Goal: Information Seeking & Learning: Learn about a topic

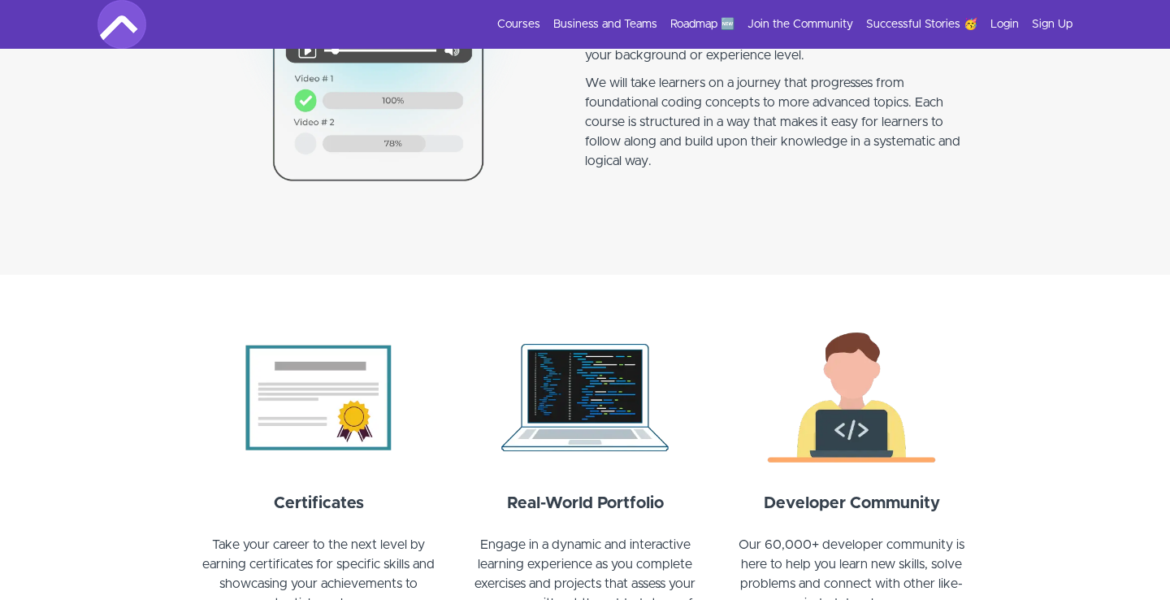
scroll to position [1513, 0]
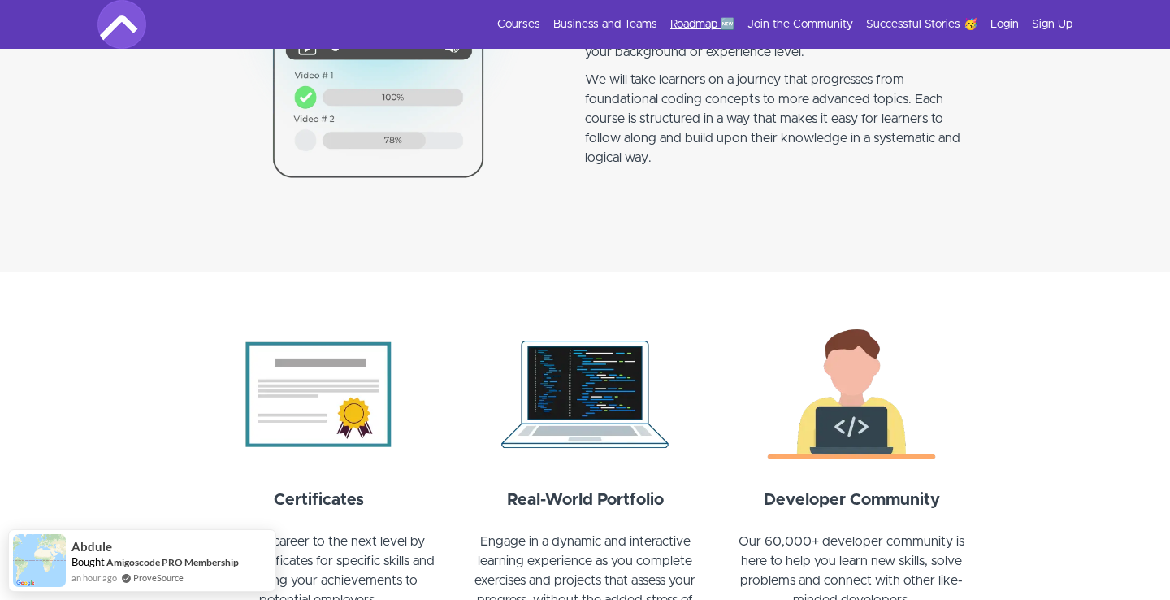
click at [712, 28] on link "Roadmap 🆕" at bounding box center [703, 24] width 64 height 16
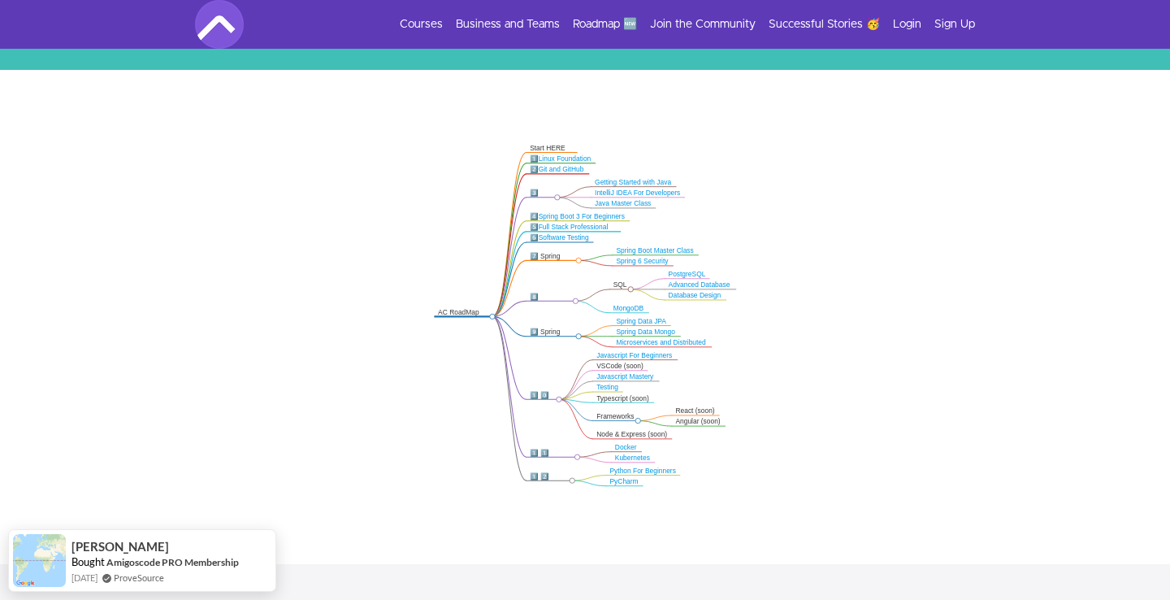
scroll to position [320, 0]
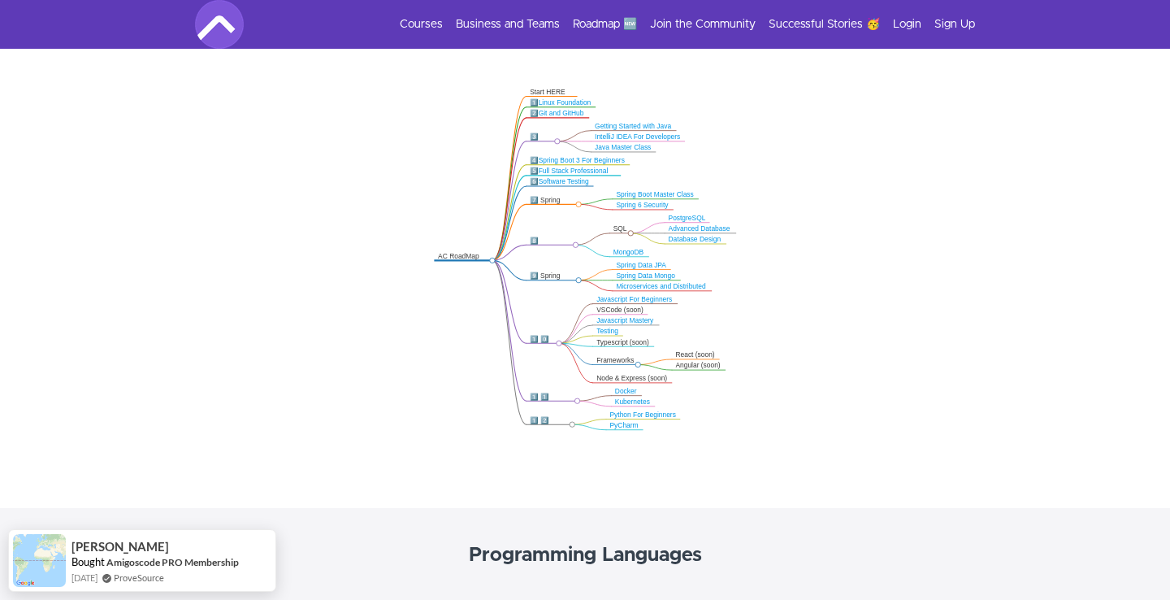
click at [559, 244] on div "8️⃣ Databases" at bounding box center [551, 245] width 42 height 17
click at [549, 267] on icon ".markmap{font:300 16px/20px sans-serif}.markmap-link{fill:none}.markmap-node>ci…" at bounding box center [585, 259] width 1170 height 360
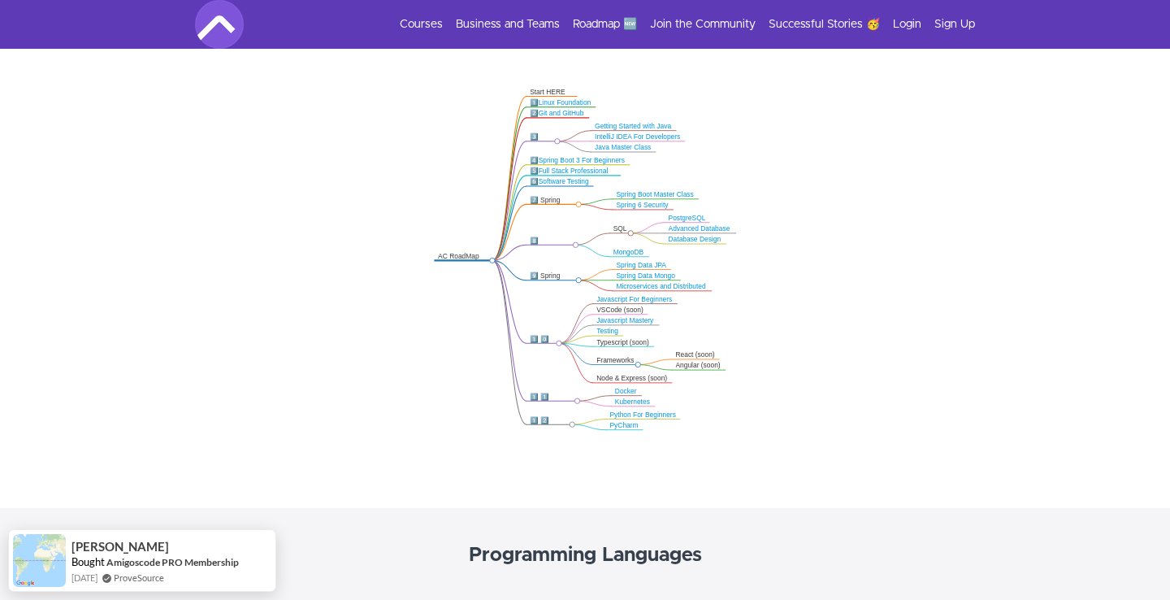
click at [536, 262] on icon ".markmap{font:300 16px/20px sans-serif}.markmap-link{fill:none}.markmap-node>ci…" at bounding box center [585, 259] width 1170 height 360
click at [542, 212] on icon ".markmap{font:300 16px/20px sans-serif}.markmap-link{fill:none}.markmap-node>ci…" at bounding box center [585, 259] width 1170 height 360
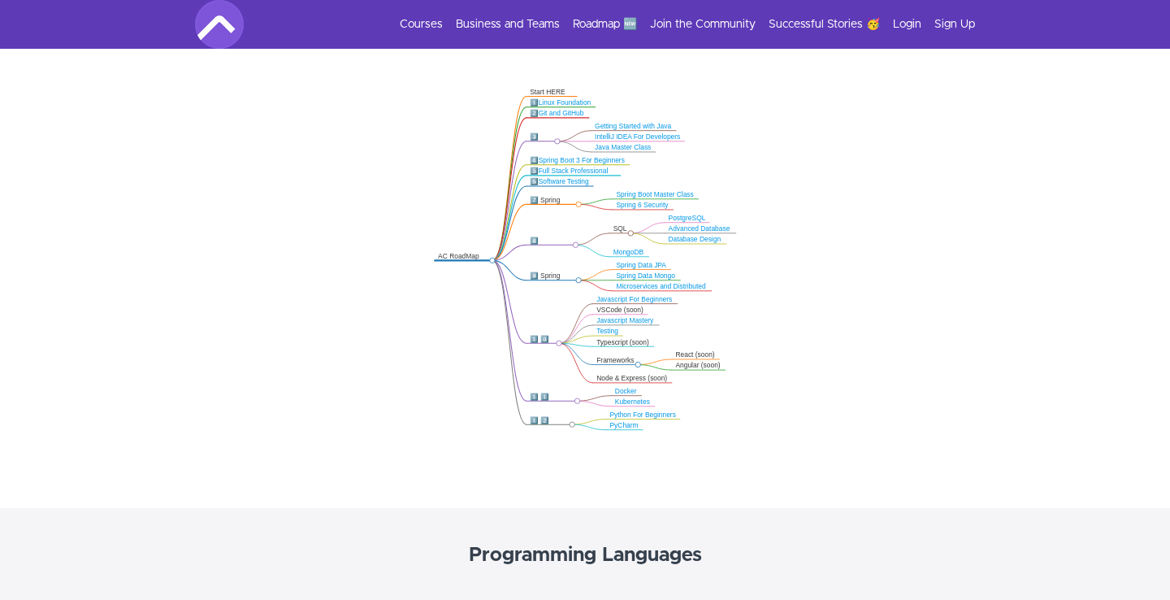
click at [557, 139] on circle at bounding box center [557, 141] width 5 height 5
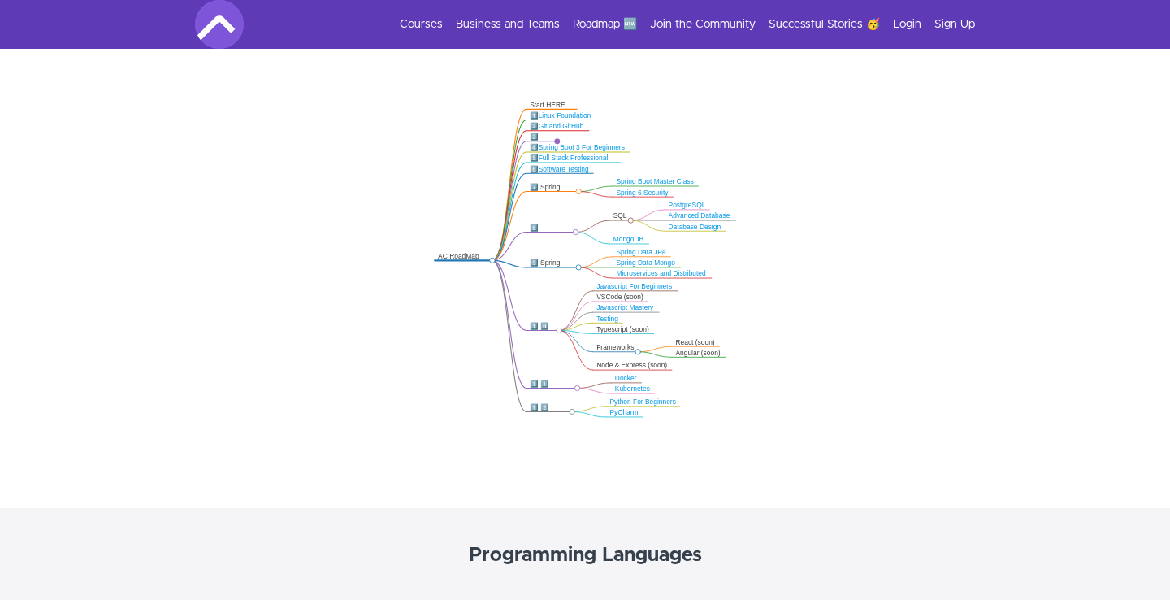
click at [557, 139] on circle at bounding box center [557, 141] width 5 height 5
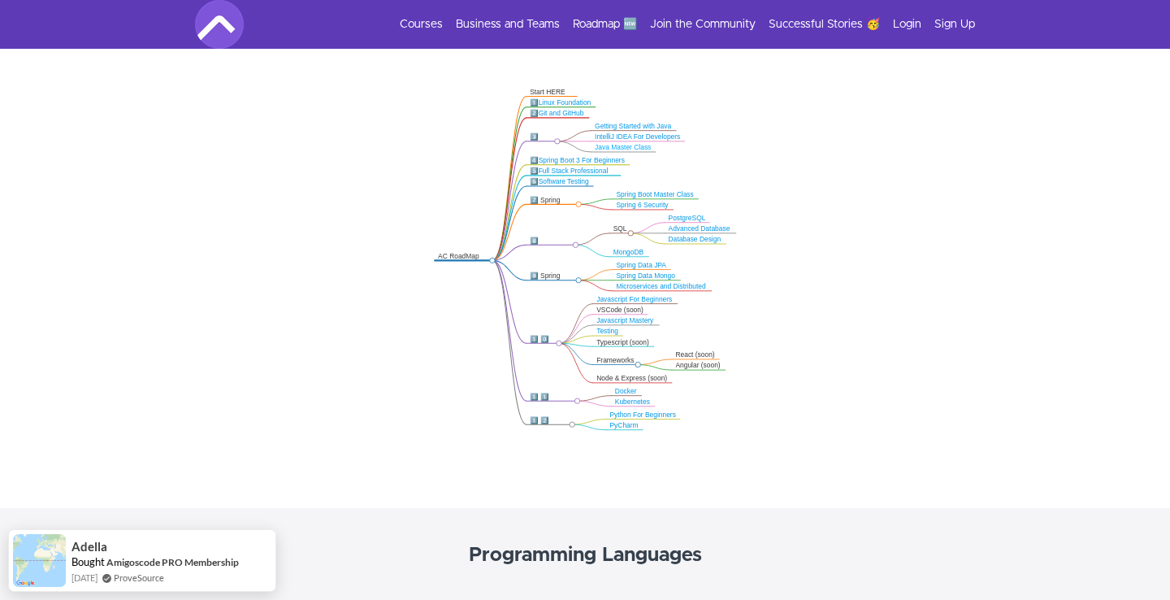
click at [641, 150] on link "Java Master Class" at bounding box center [623, 147] width 56 height 7
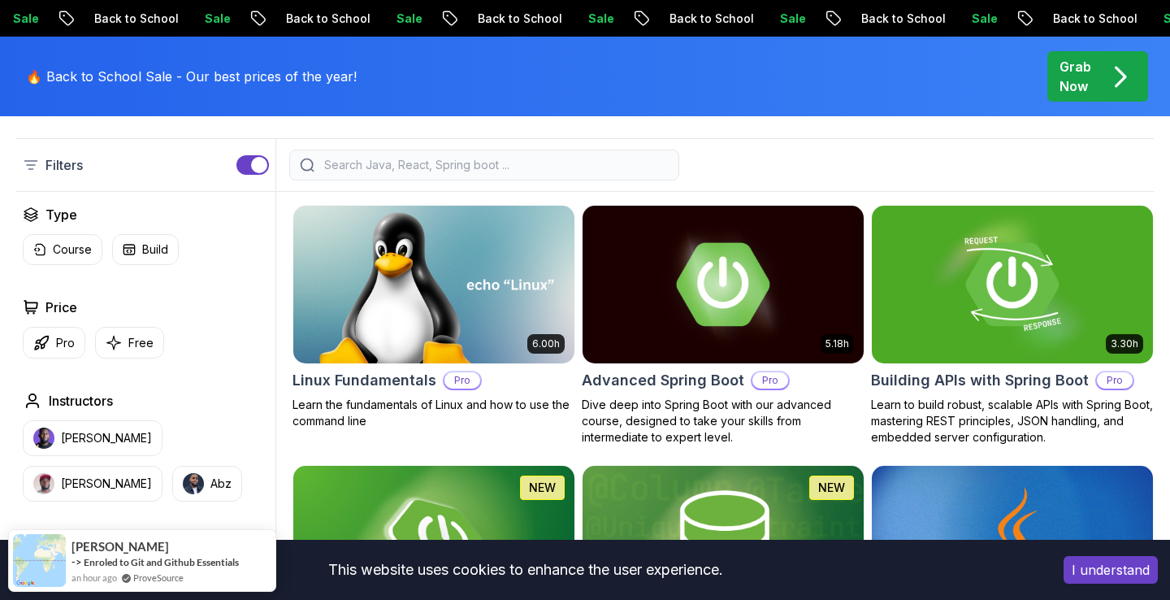
scroll to position [427, 0]
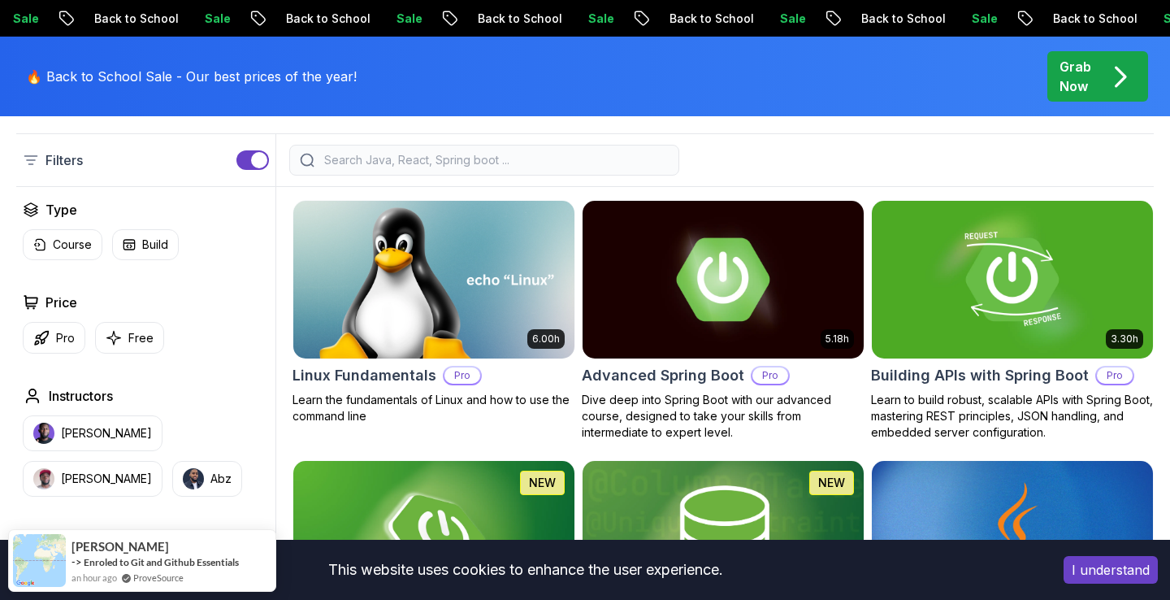
click at [1095, 574] on button "I understand" at bounding box center [1111, 570] width 94 height 28
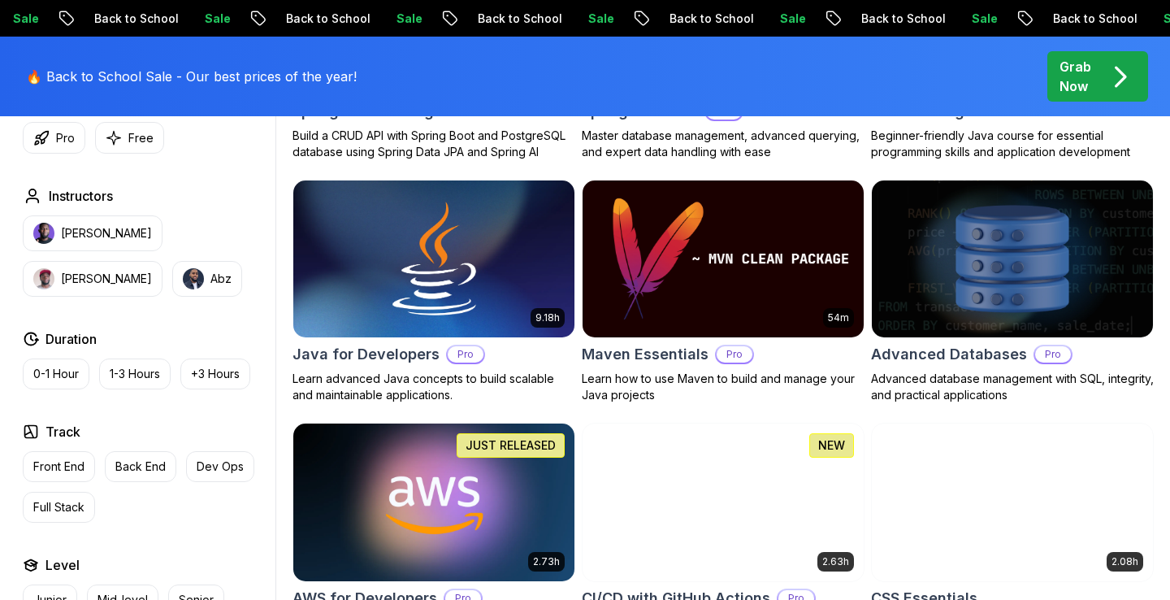
scroll to position [930, 0]
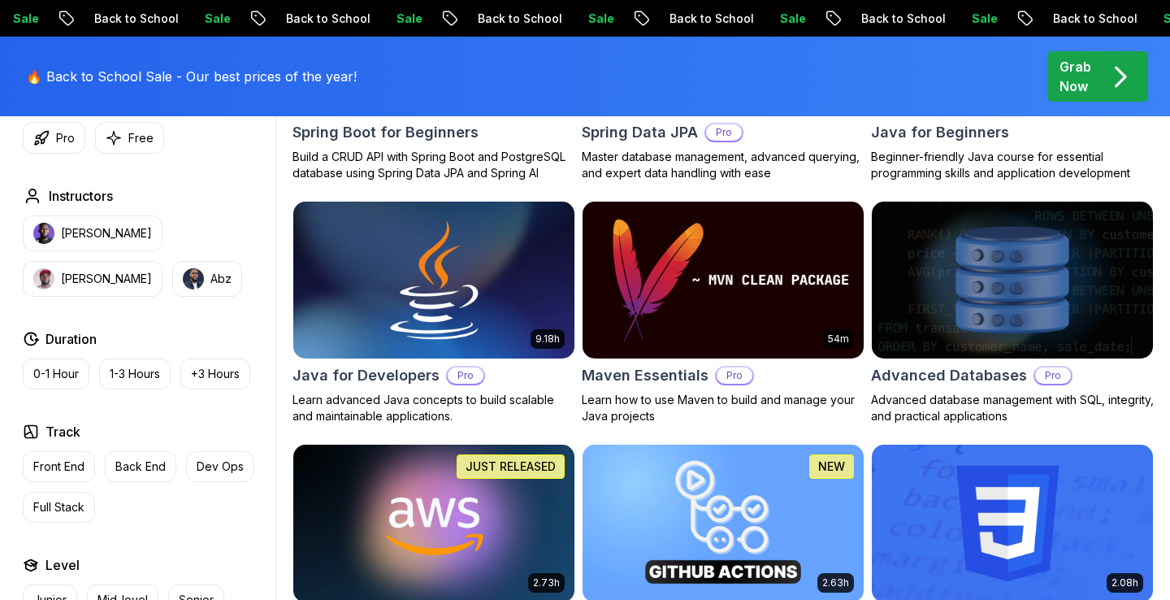
click at [420, 329] on img at bounding box center [433, 280] width 295 height 165
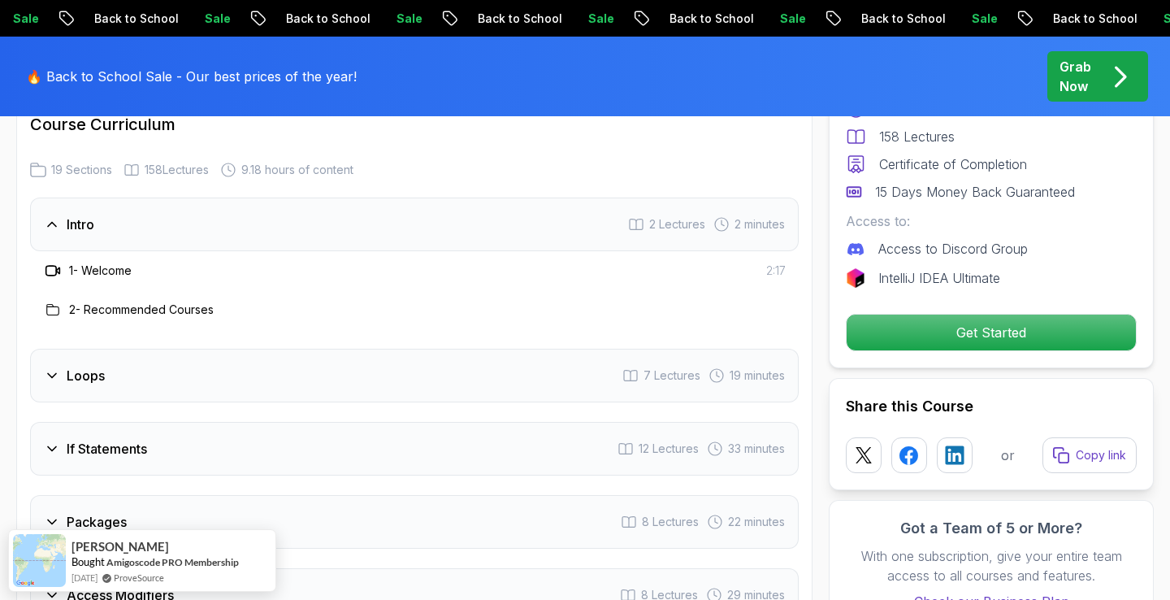
scroll to position [2148, 0]
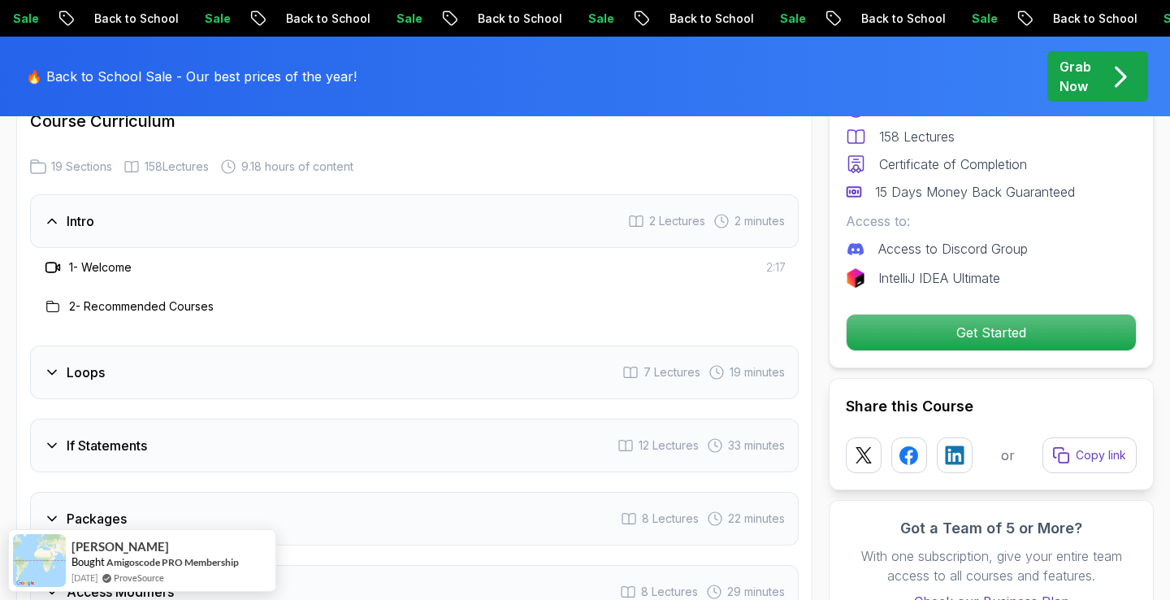
click at [475, 350] on div "Loops 7 Lectures 19 minutes" at bounding box center [414, 372] width 769 height 54
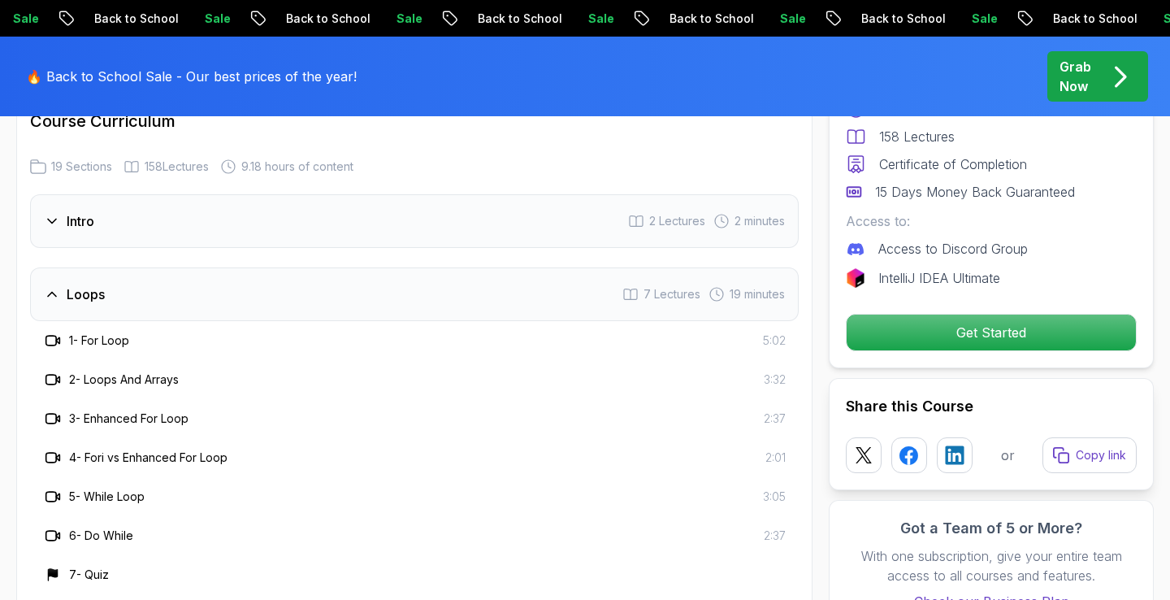
click at [428, 271] on div "Loops 7 Lectures 19 minutes" at bounding box center [414, 294] width 769 height 54
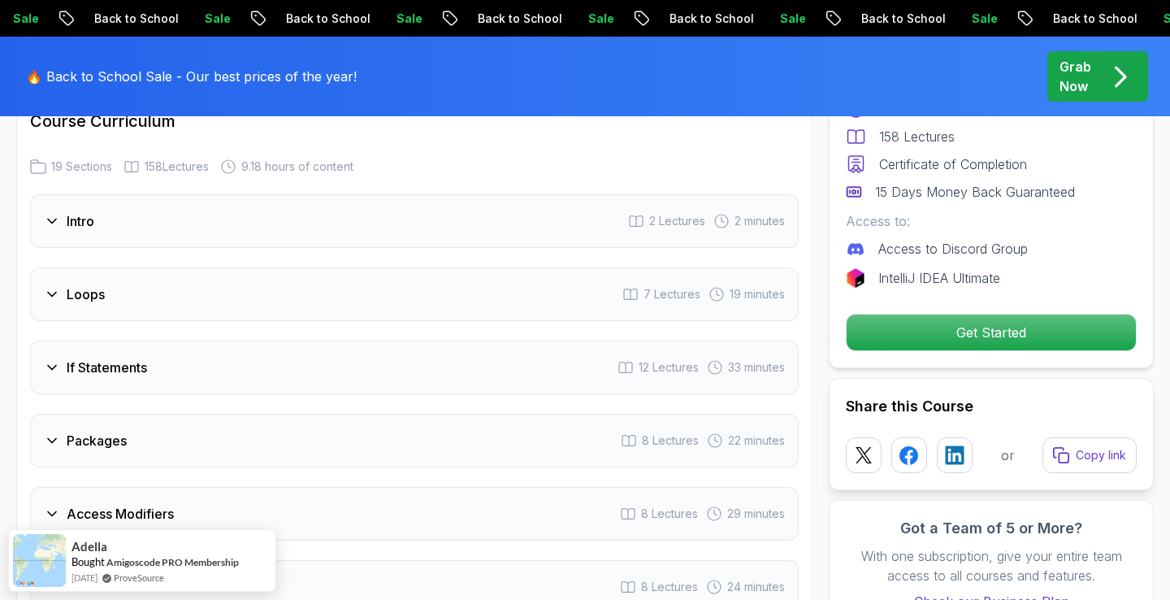
click at [402, 198] on div "Intro 2 Lectures 2 minutes" at bounding box center [414, 221] width 769 height 54
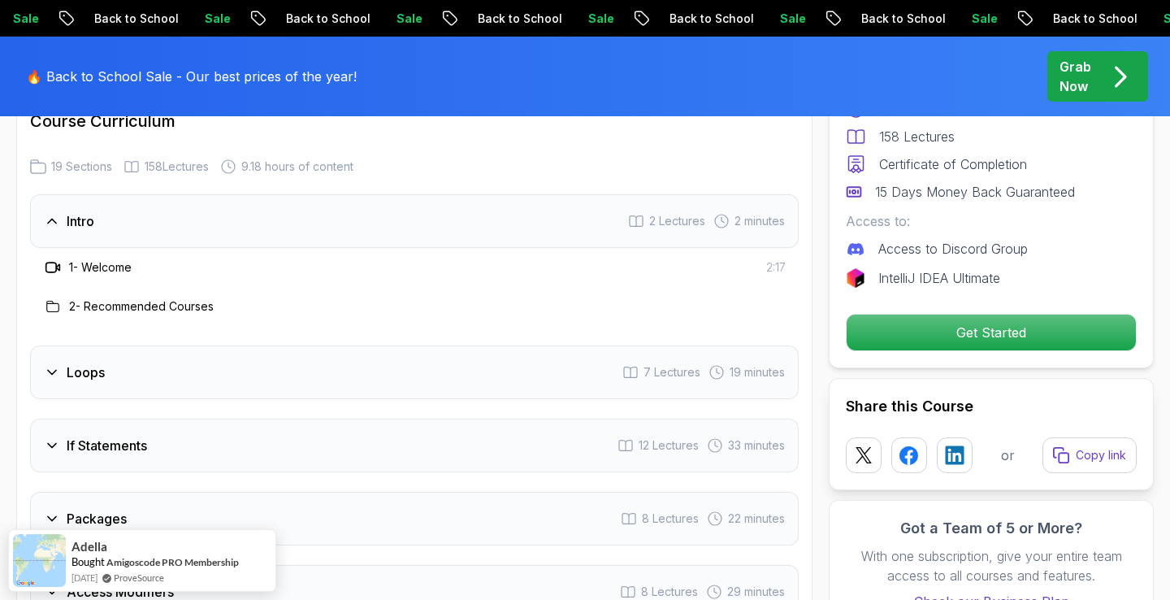
click at [317, 218] on div "Intro 2 Lectures 2 minutes" at bounding box center [414, 221] width 769 height 54
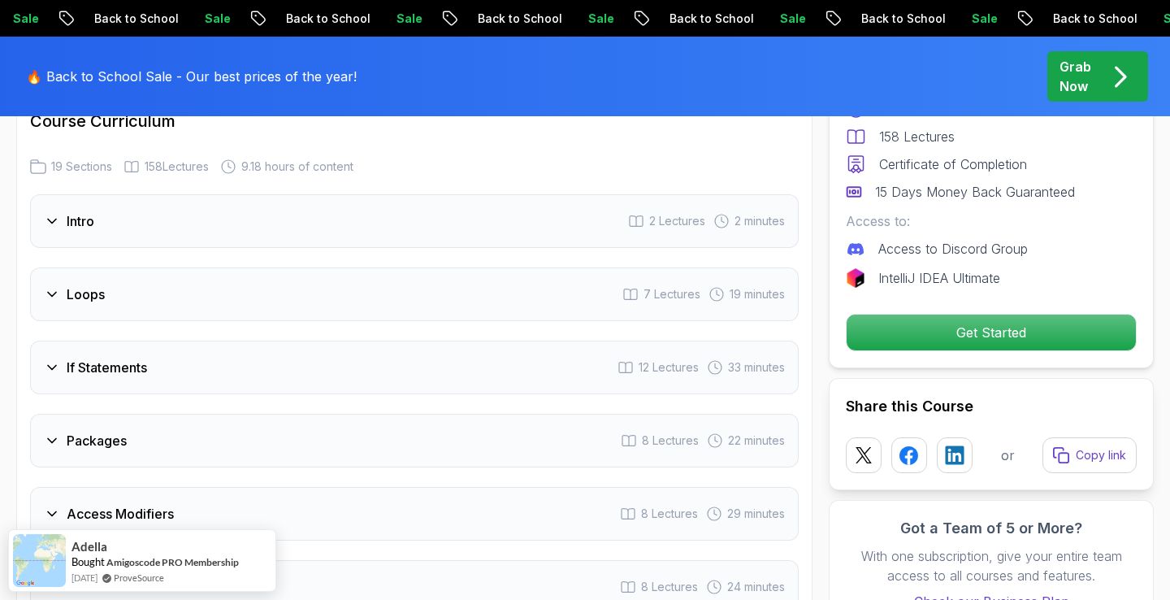
click at [359, 267] on div "Loops 7 Lectures 19 minutes" at bounding box center [414, 294] width 769 height 54
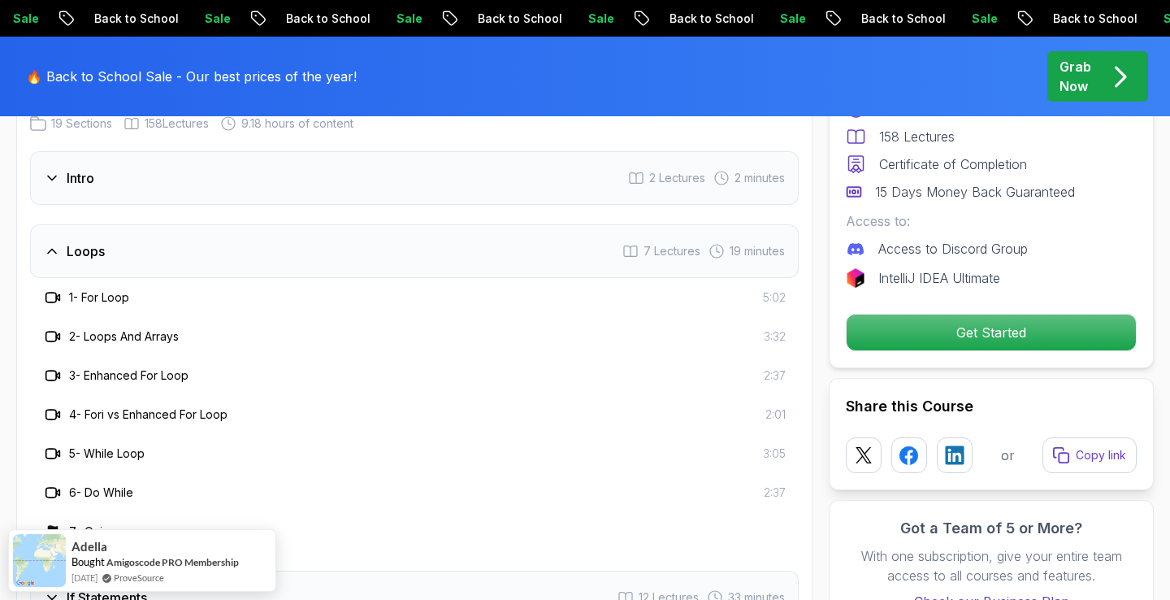
scroll to position [2232, 0]
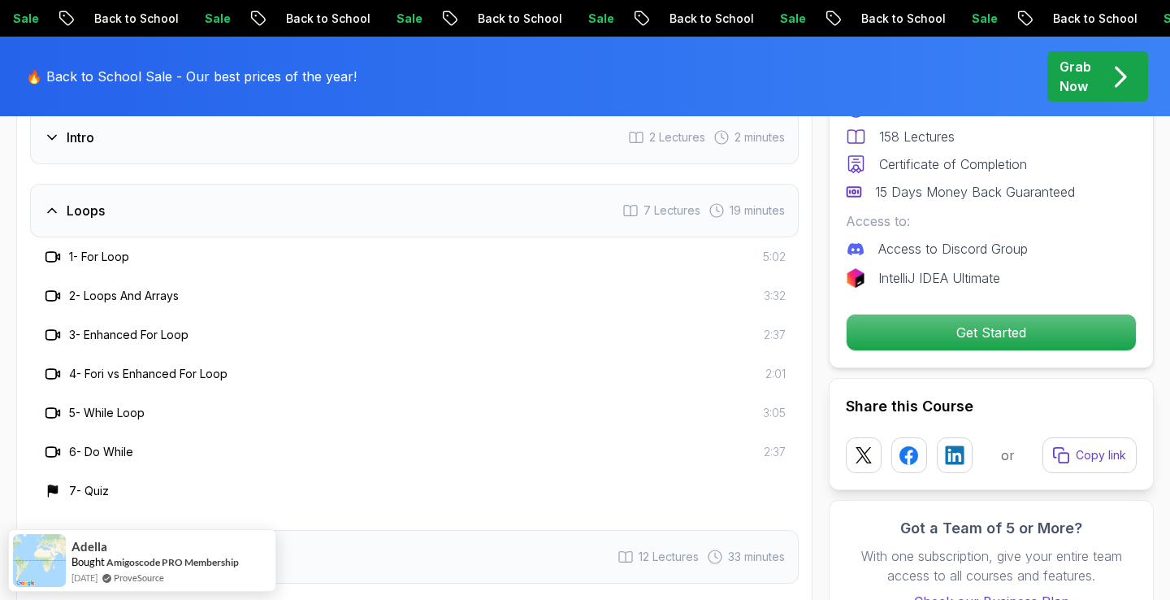
click at [342, 189] on div "Loops 7 Lectures 19 minutes" at bounding box center [414, 211] width 769 height 54
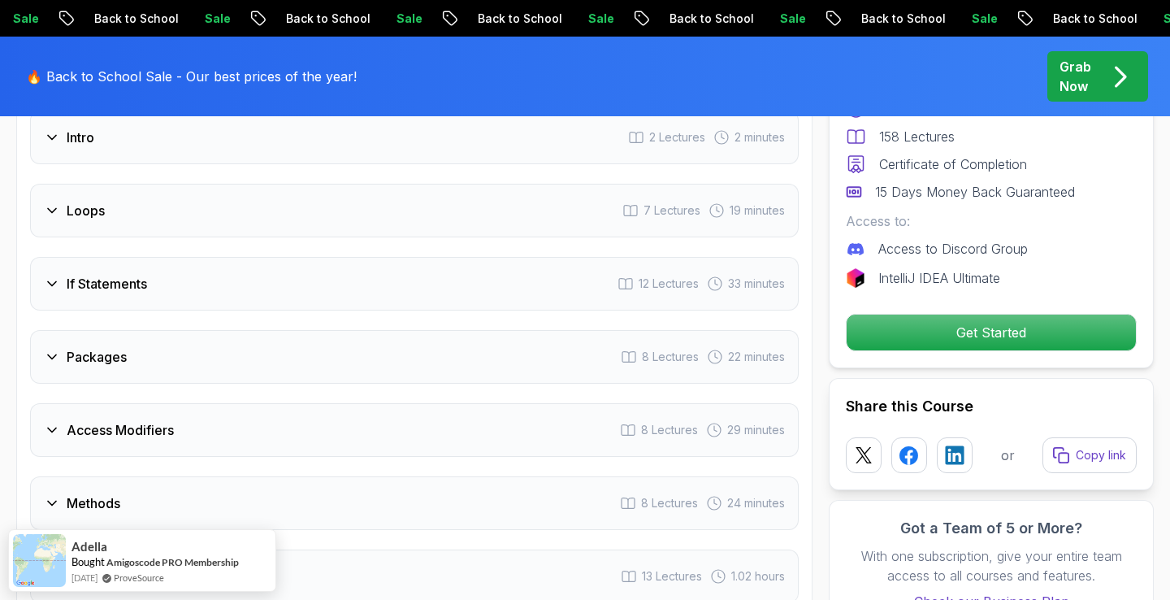
click at [312, 258] on div "If Statements 12 Lectures 33 minutes" at bounding box center [414, 284] width 769 height 54
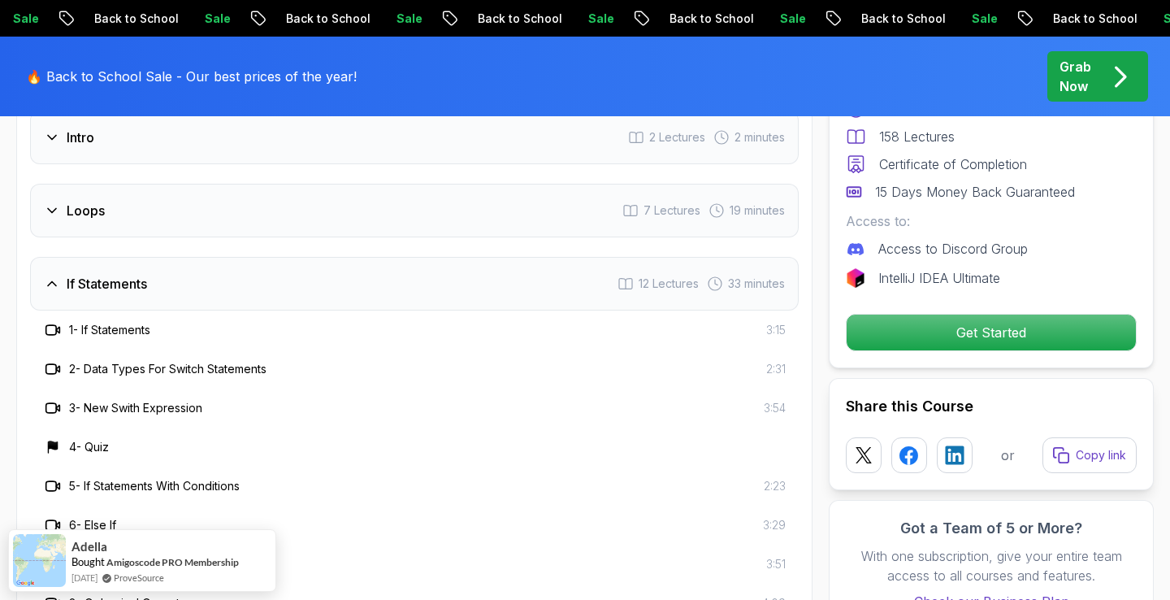
click at [312, 258] on div "If Statements 12 Lectures 33 minutes" at bounding box center [414, 284] width 769 height 54
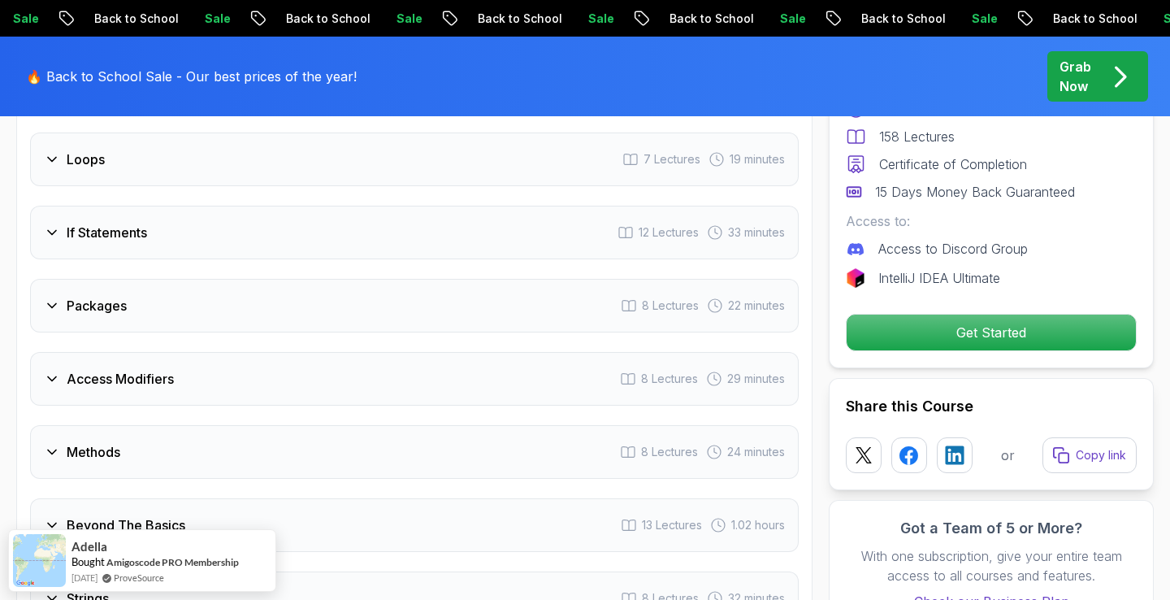
click at [332, 287] on div "Packages 8 Lectures 22 minutes" at bounding box center [414, 306] width 769 height 54
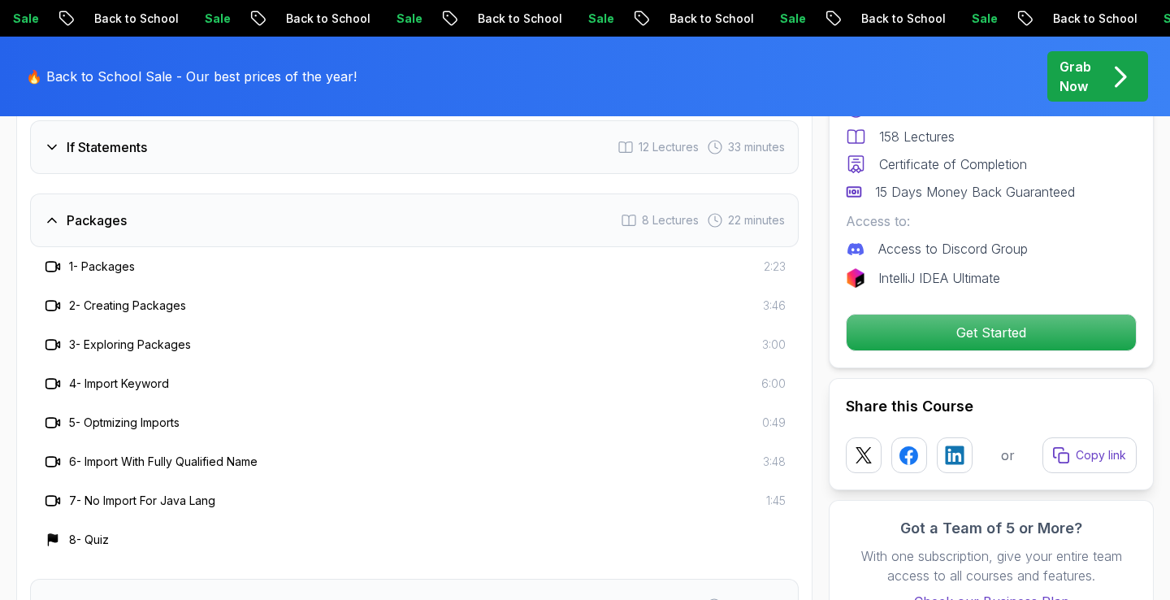
scroll to position [2377, 0]
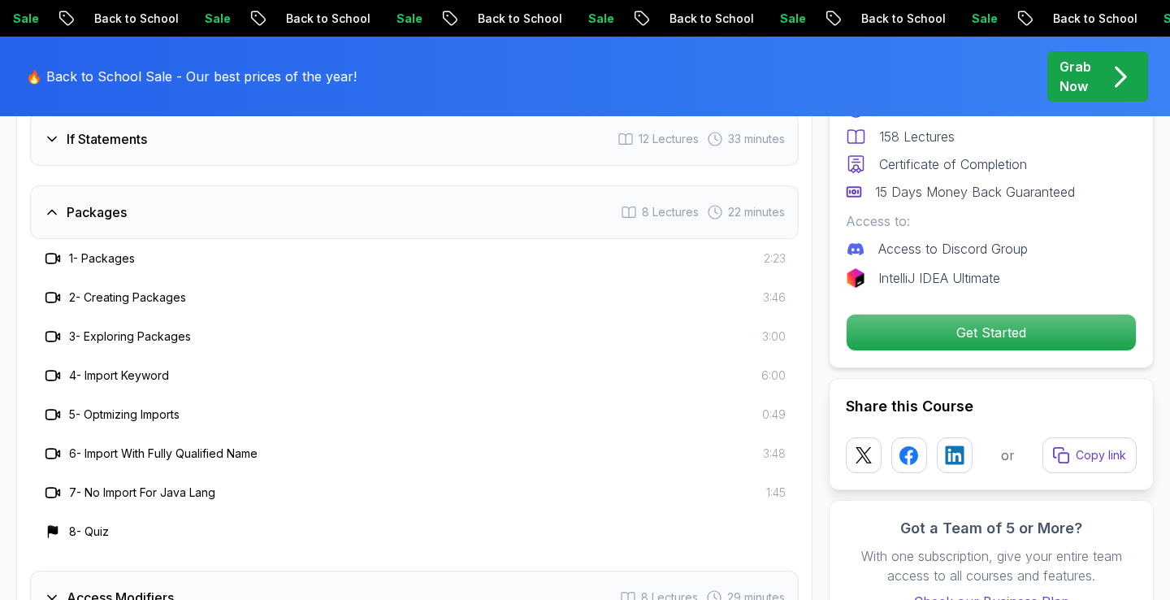
click at [403, 209] on div "Packages 8 Lectures 22 minutes" at bounding box center [414, 212] width 769 height 54
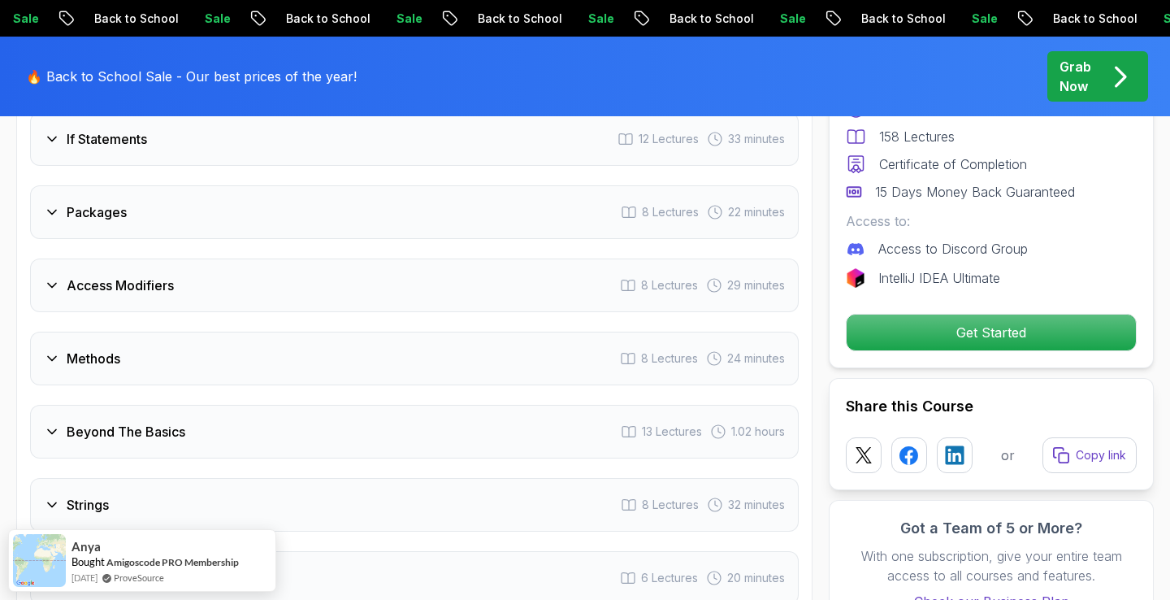
click at [355, 258] on div "Access Modifiers 8 Lectures 29 minutes" at bounding box center [414, 285] width 769 height 54
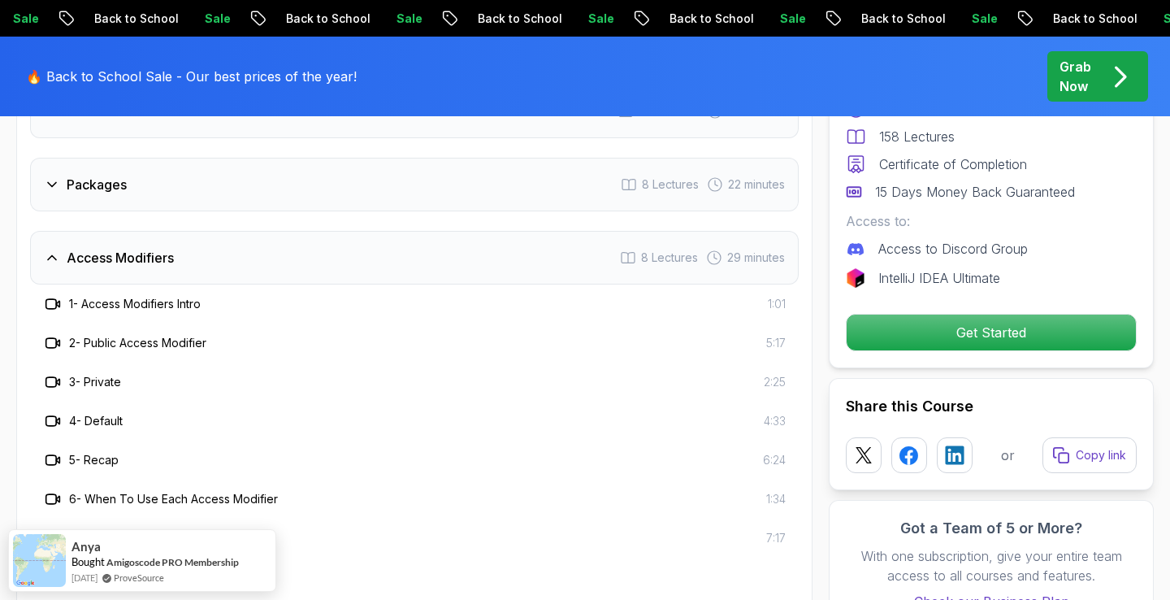
scroll to position [2411, 0]
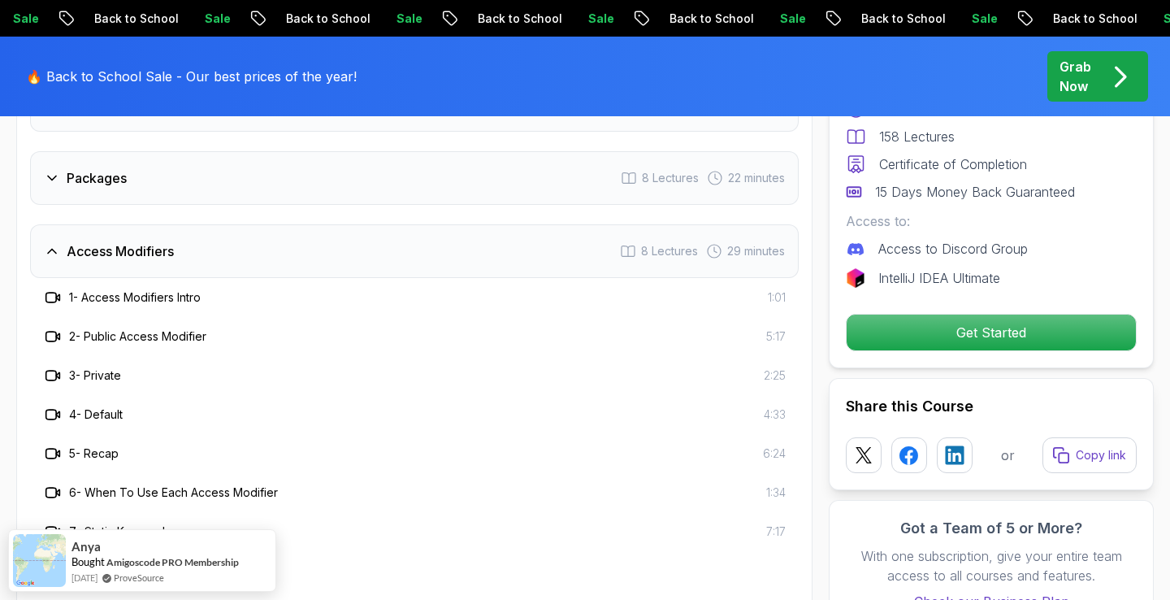
click at [421, 241] on div "Access Modifiers 8 Lectures 29 minutes" at bounding box center [414, 251] width 769 height 54
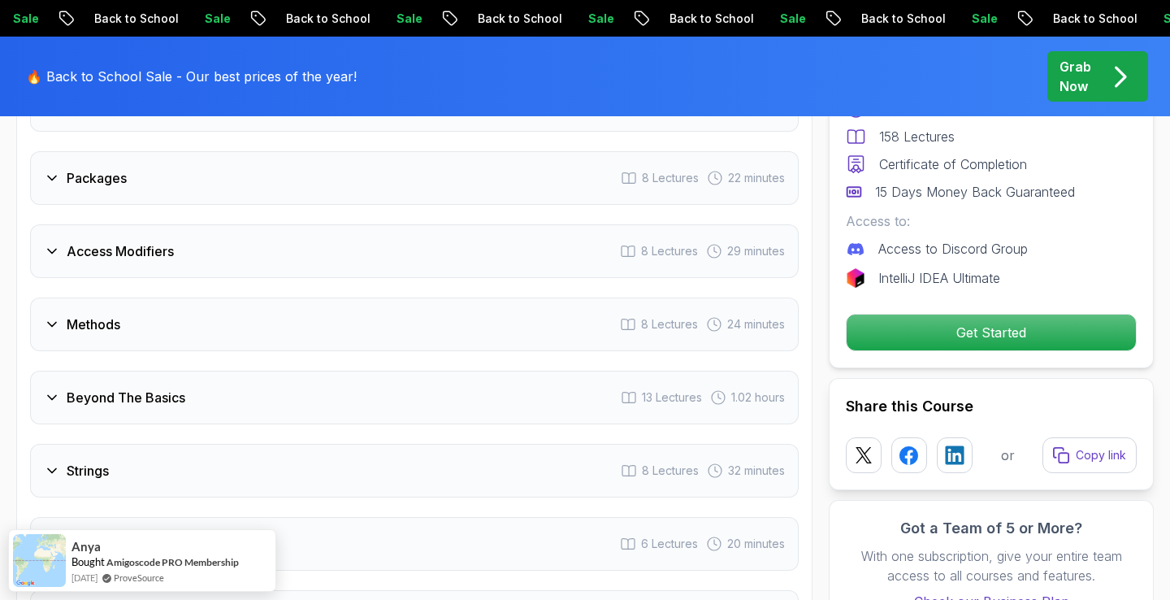
click at [421, 241] on div "Access Modifiers 8 Lectures 29 minutes" at bounding box center [414, 251] width 769 height 54
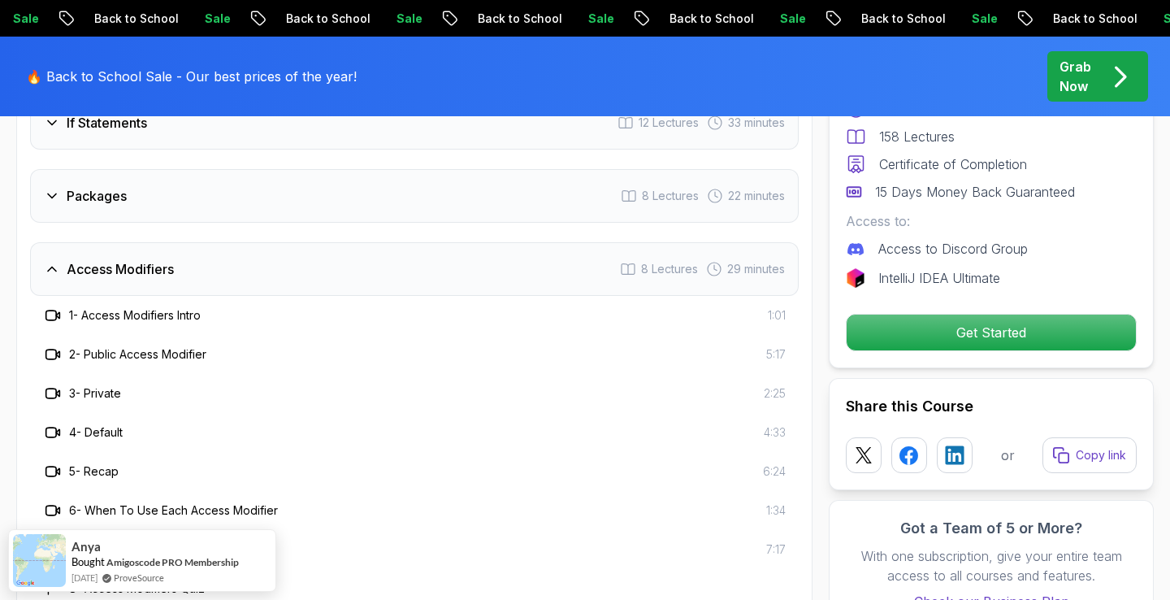
scroll to position [2386, 0]
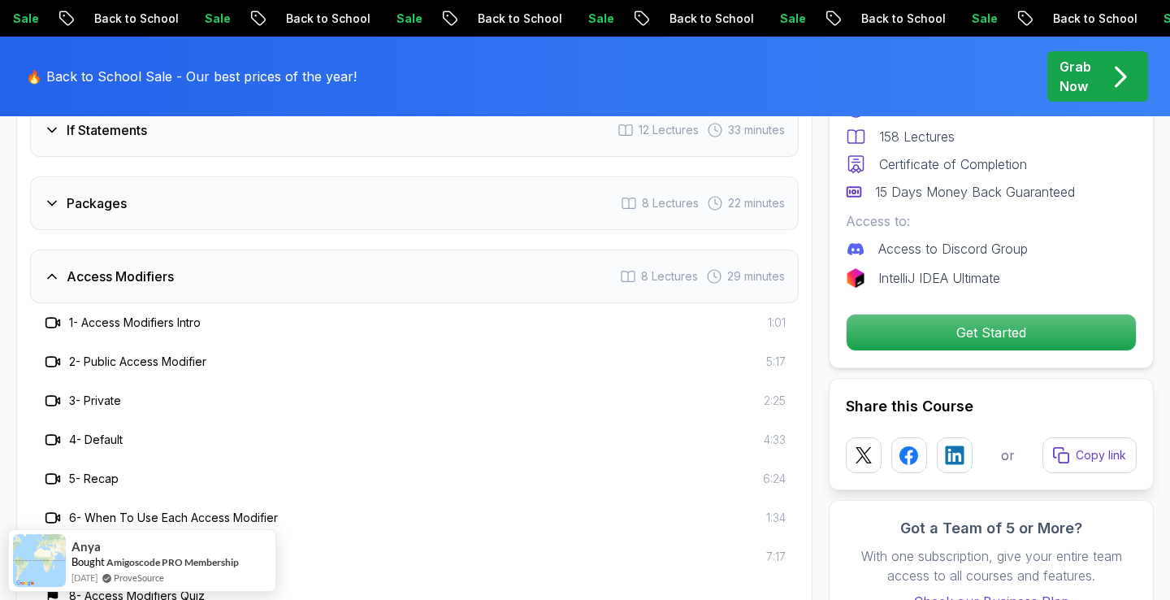
click at [421, 250] on div "Access Modifiers 8 Lectures 29 minutes" at bounding box center [414, 277] width 769 height 54
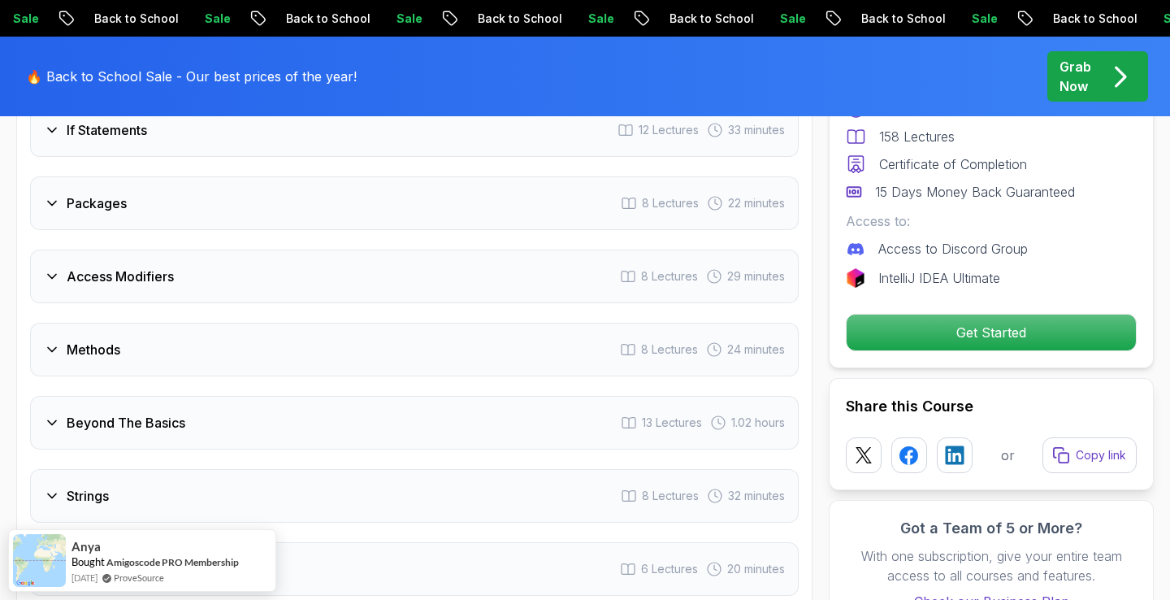
click at [402, 194] on div "Packages 8 Lectures 22 minutes" at bounding box center [414, 203] width 769 height 54
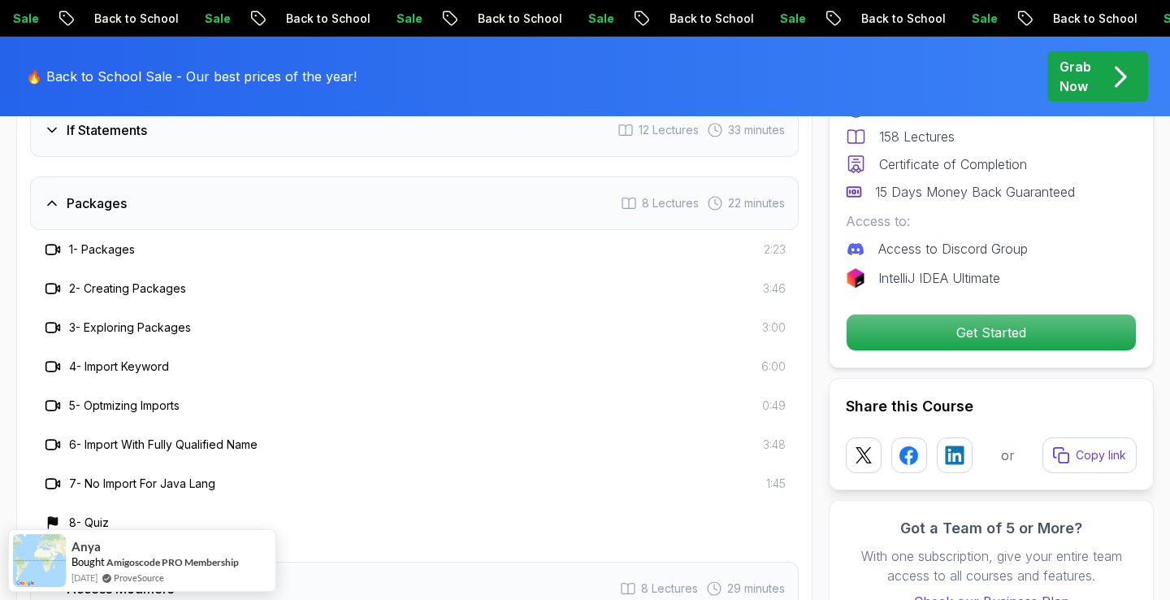
click at [402, 194] on div "Packages 8 Lectures 22 minutes" at bounding box center [414, 203] width 769 height 54
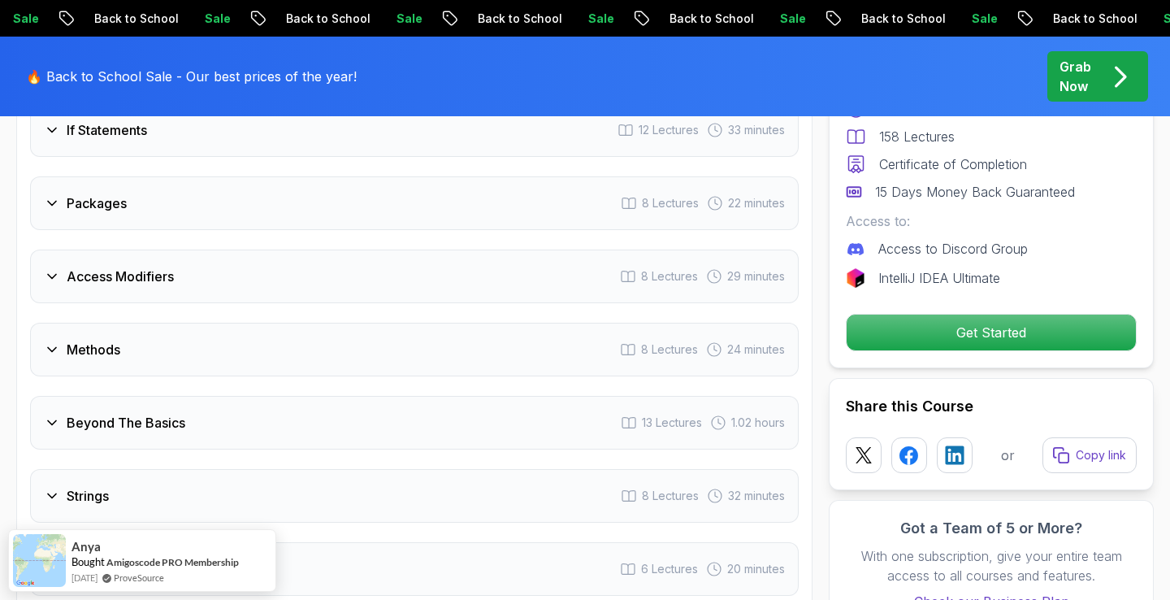
click at [348, 325] on div "Methods 8 Lectures 24 minutes" at bounding box center [414, 350] width 769 height 54
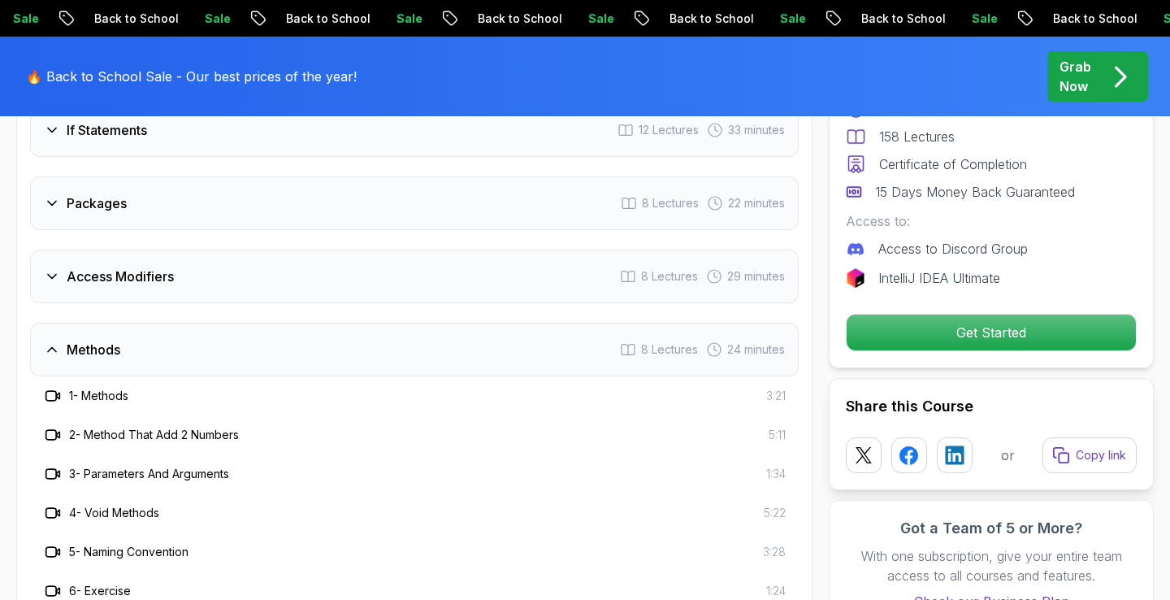
scroll to position [2460, 0]
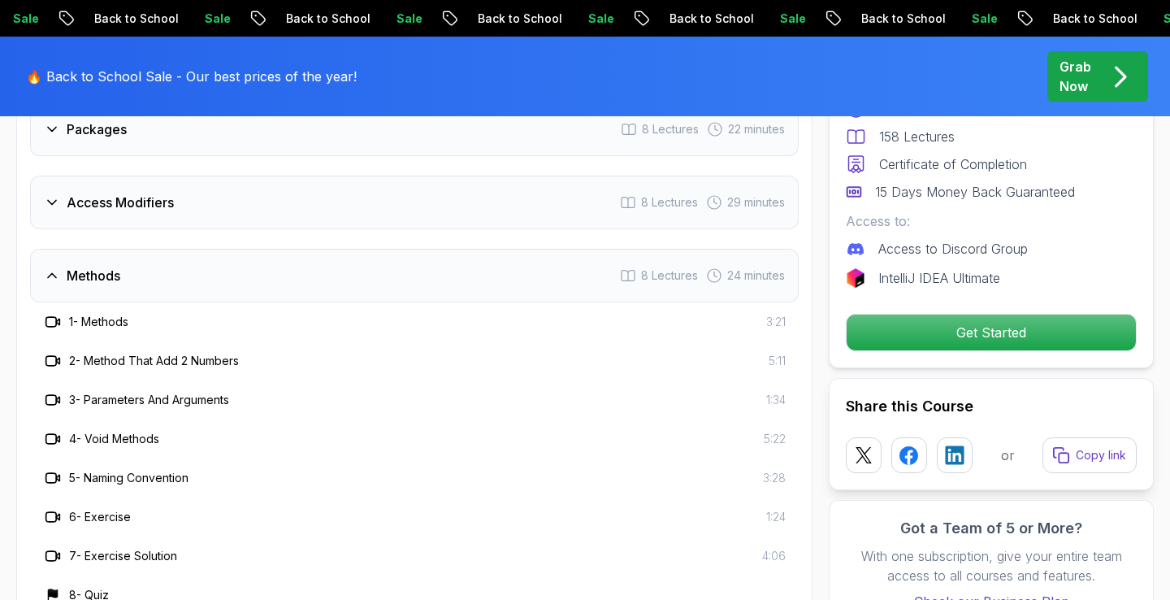
click at [340, 252] on div "Methods 8 Lectures 24 minutes" at bounding box center [414, 276] width 769 height 54
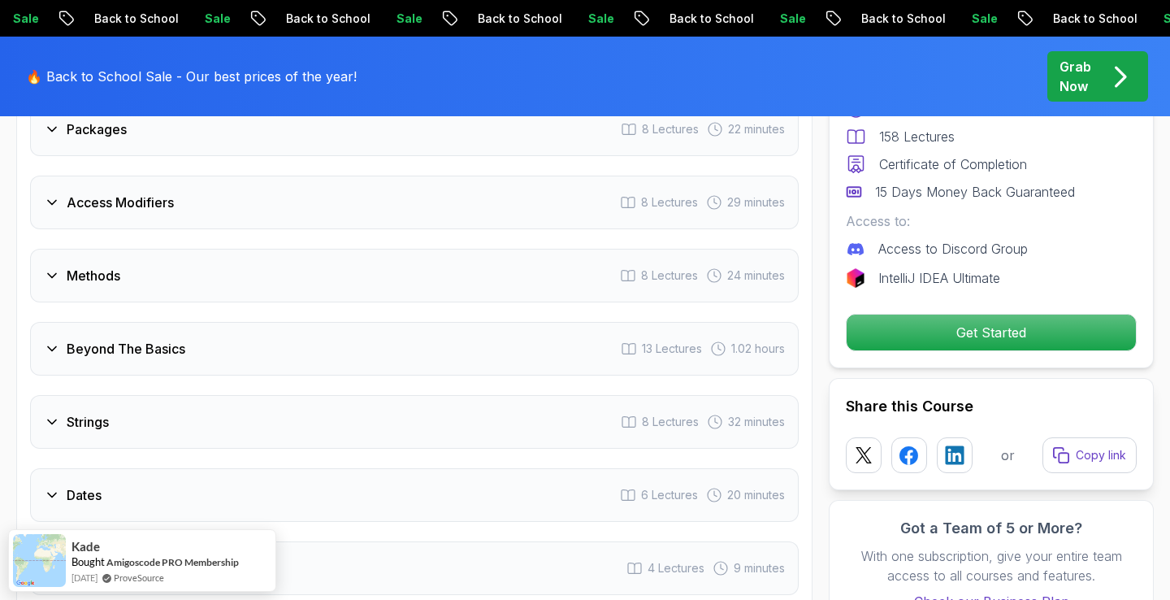
click at [310, 322] on div "Beyond The Basics 13 Lectures 1.02 hours" at bounding box center [414, 349] width 769 height 54
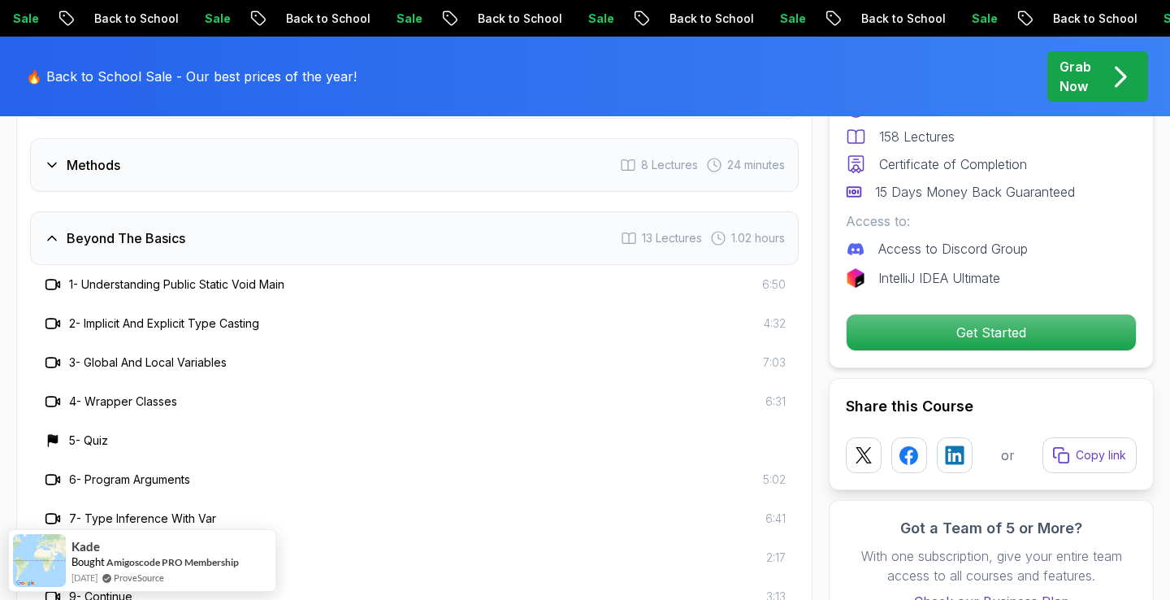
scroll to position [2603, 0]
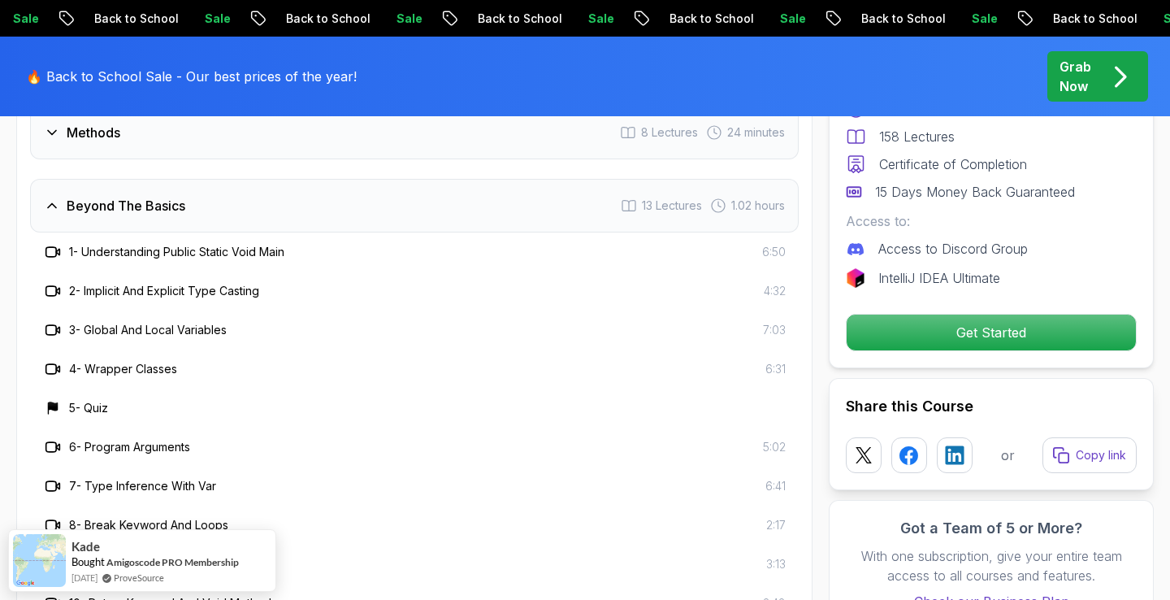
click at [354, 179] on div "Beyond The Basics 13 Lectures 1.02 hours" at bounding box center [414, 206] width 769 height 54
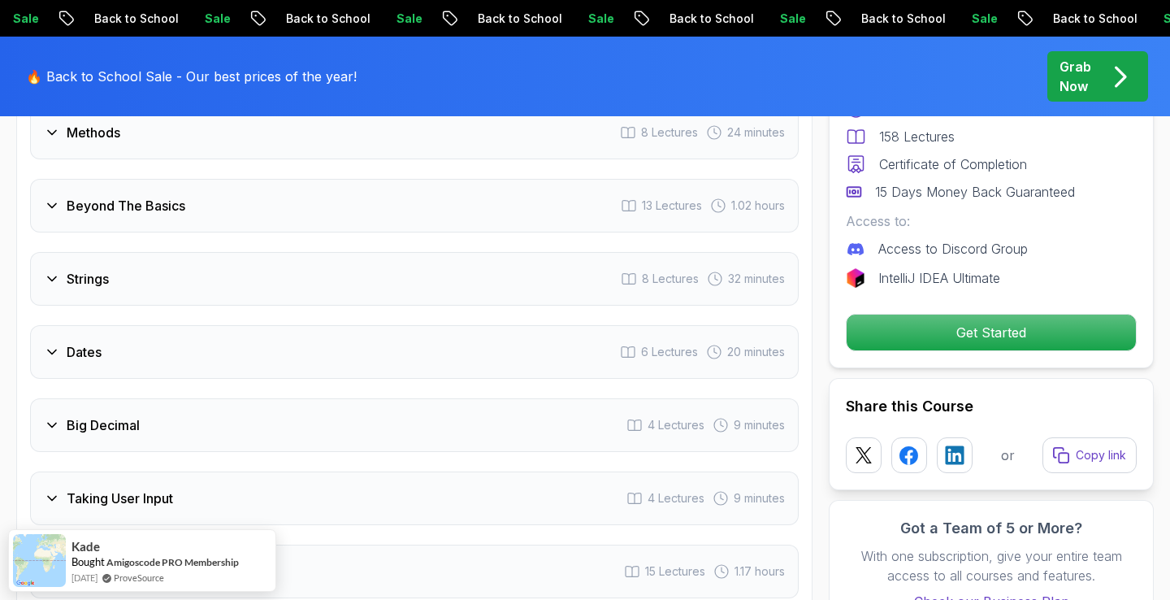
scroll to position [2647, 0]
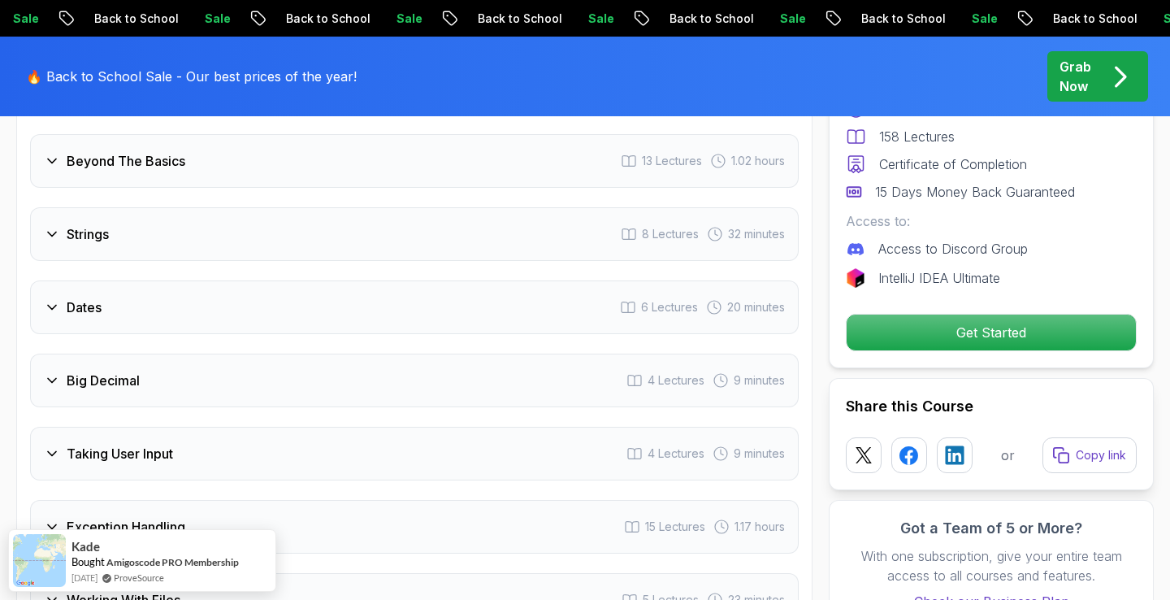
click at [354, 283] on div "Dates 6 Lectures 20 minutes" at bounding box center [414, 307] width 769 height 54
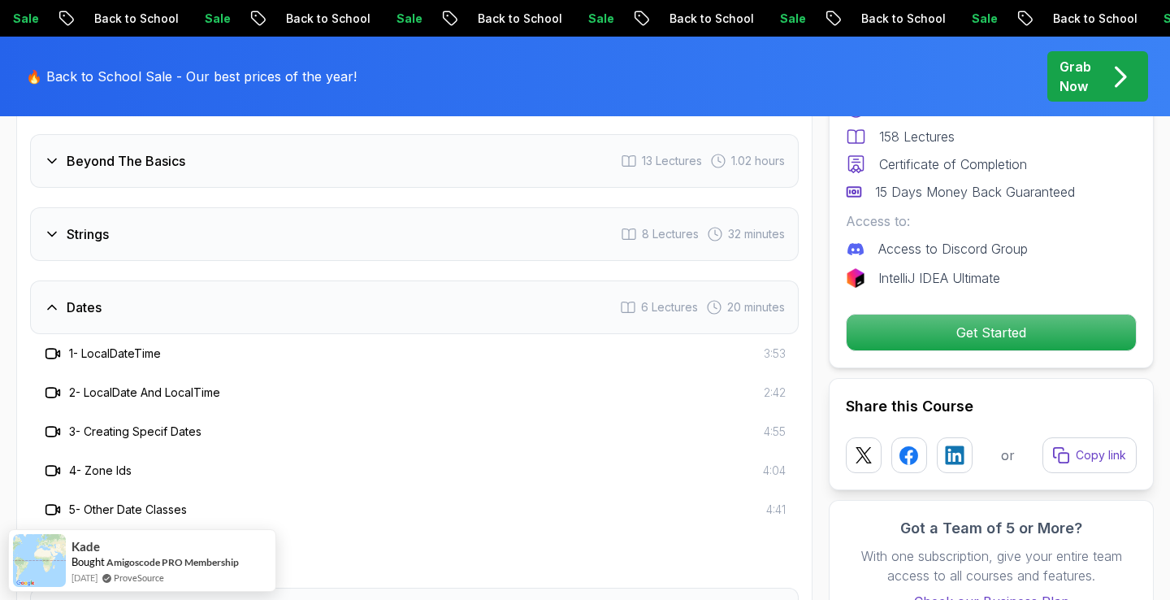
click at [354, 283] on div "Dates 6 Lectures 20 minutes" at bounding box center [414, 307] width 769 height 54
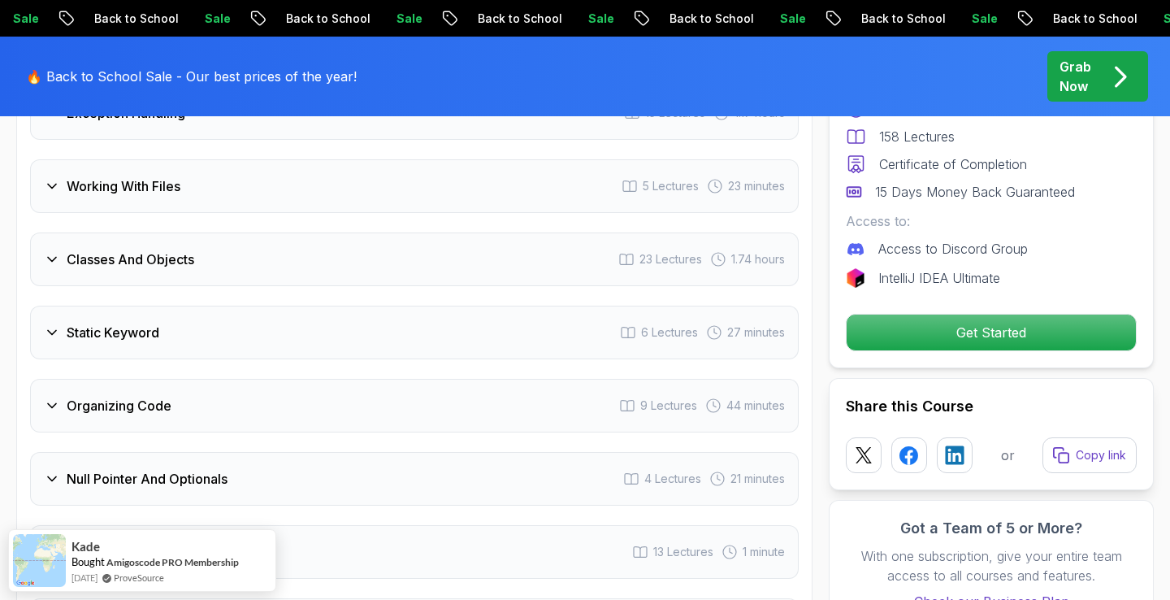
scroll to position [3064, 0]
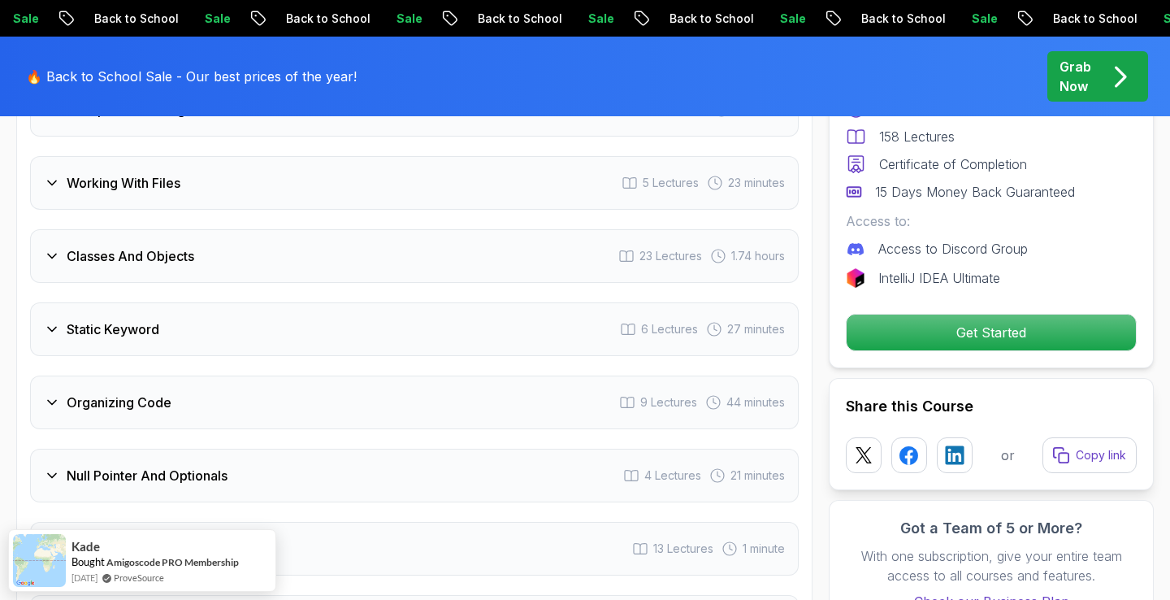
click at [334, 240] on div "Classes And Objects 23 Lectures 1.74 hours" at bounding box center [414, 256] width 769 height 54
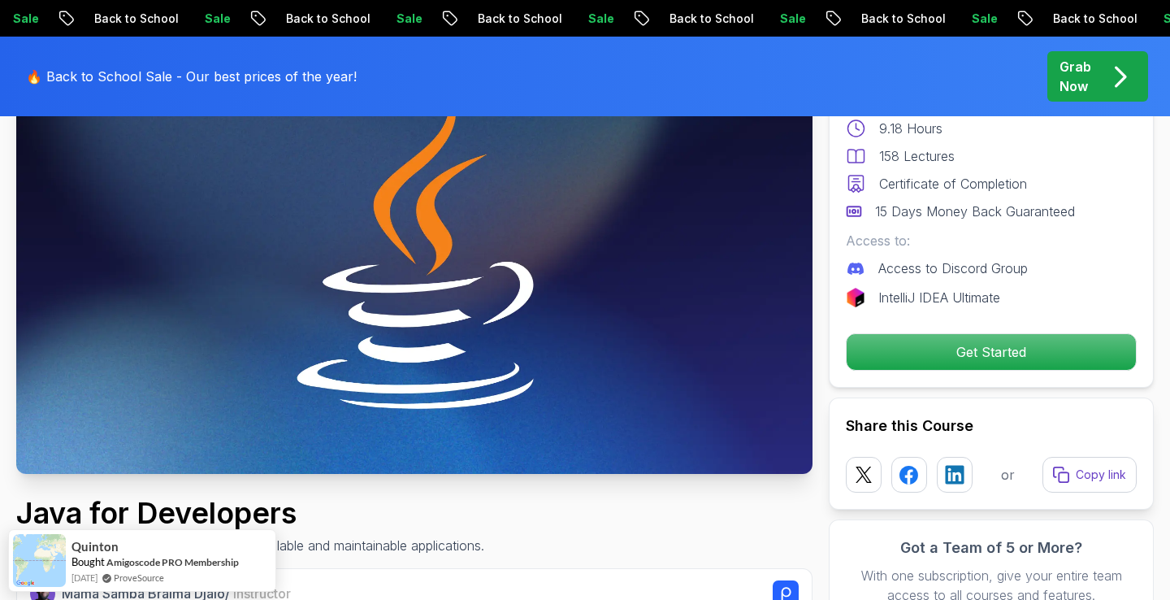
scroll to position [0, 0]
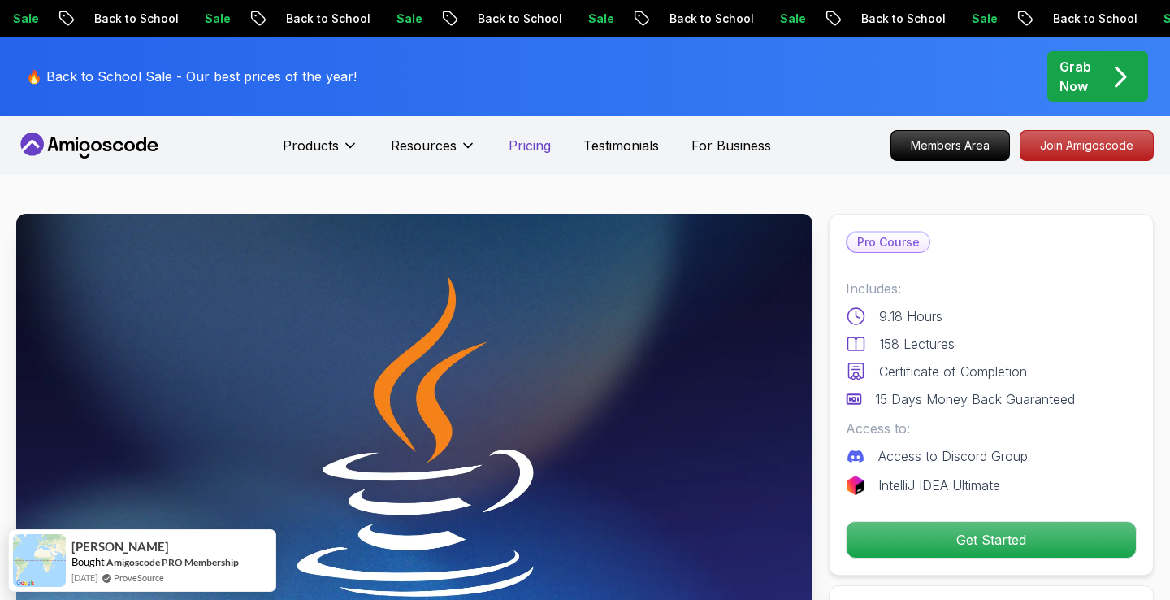
click at [518, 146] on p "Pricing" at bounding box center [530, 146] width 42 height 20
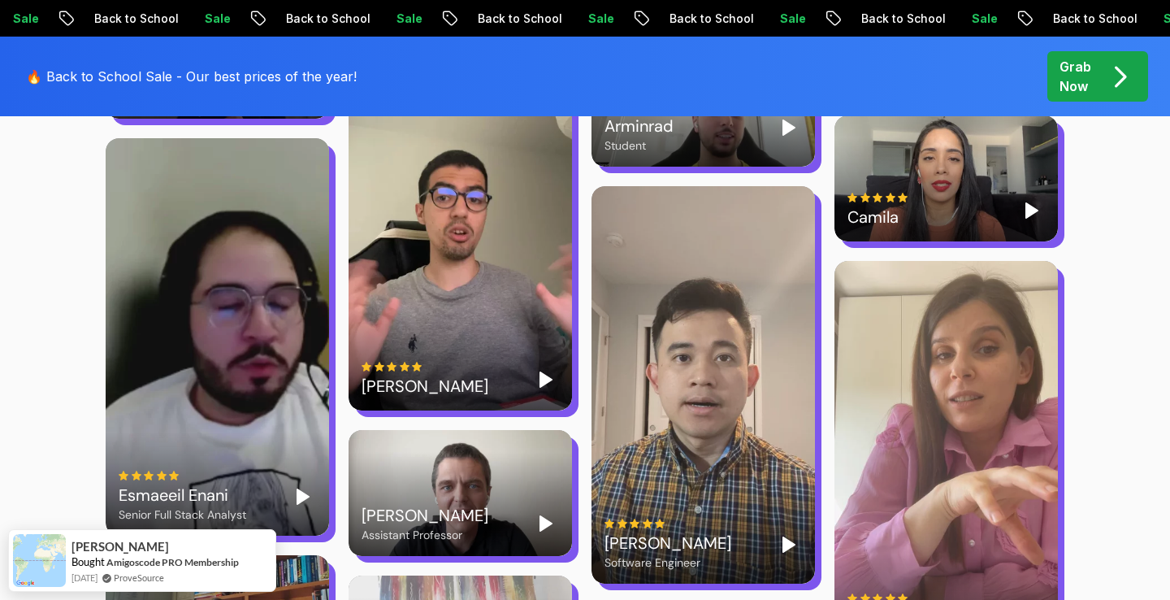
scroll to position [3307, 0]
